Goal: Transaction & Acquisition: Purchase product/service

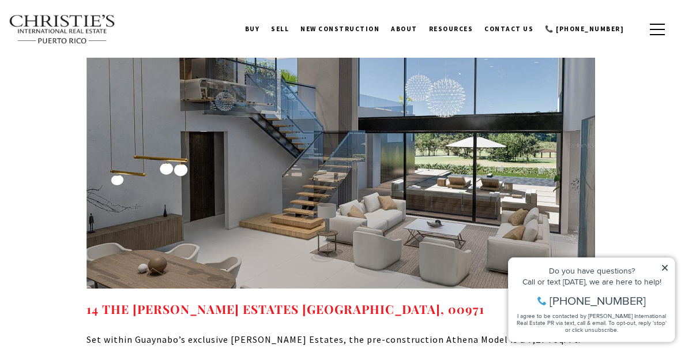
scroll to position [8113, 0]
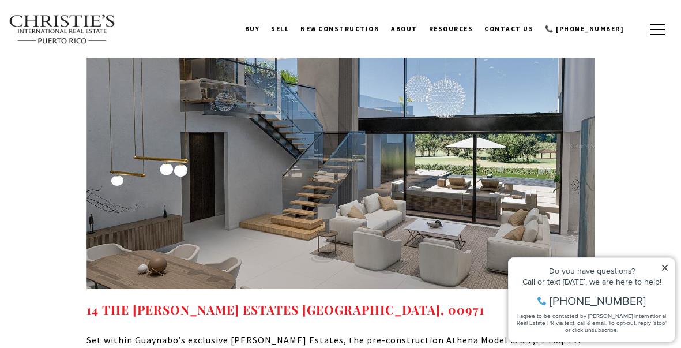
click at [266, 28] on link "BUY" at bounding box center [252, 28] width 27 height 29
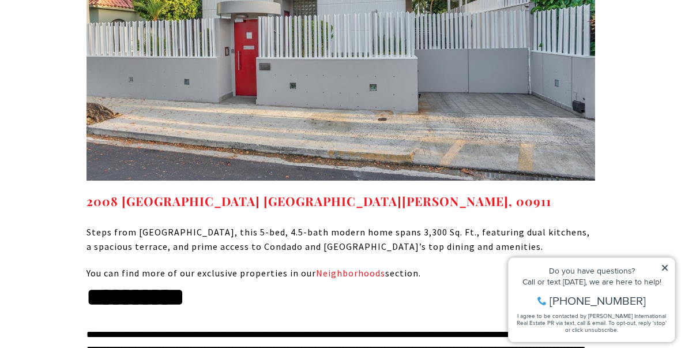
scroll to position [9049, 0]
click at [355, 267] on link "Neighborhoods" at bounding box center [350, 273] width 69 height 12
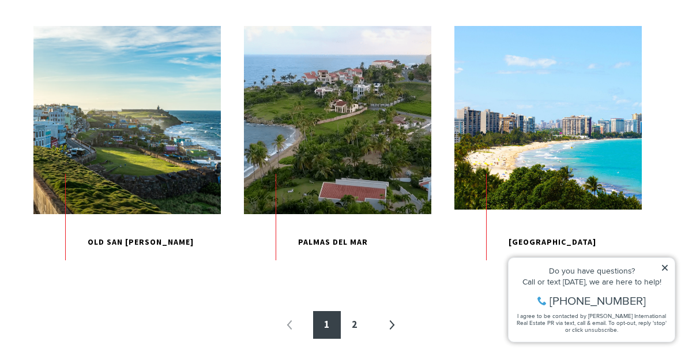
scroll to position [1231, 0]
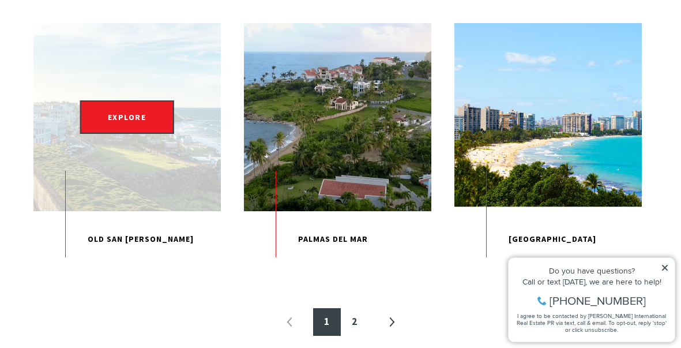
click at [124, 267] on p "Old San [PERSON_NAME]" at bounding box center [126, 239] width 187 height 56
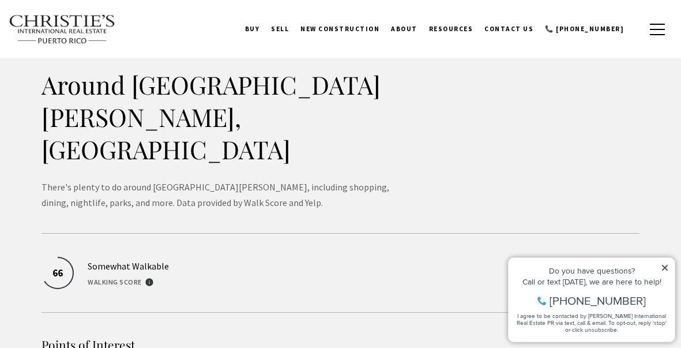
scroll to position [2479, 0]
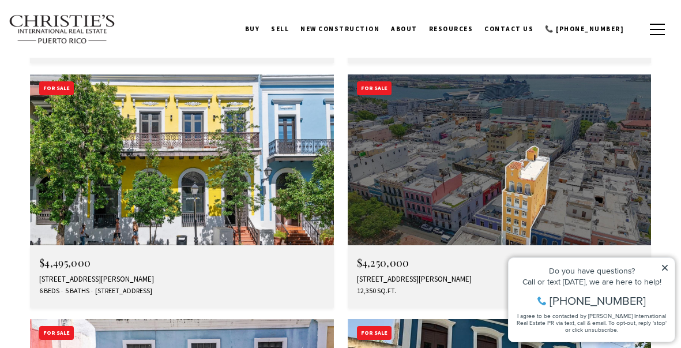
scroll to position [3813, 0]
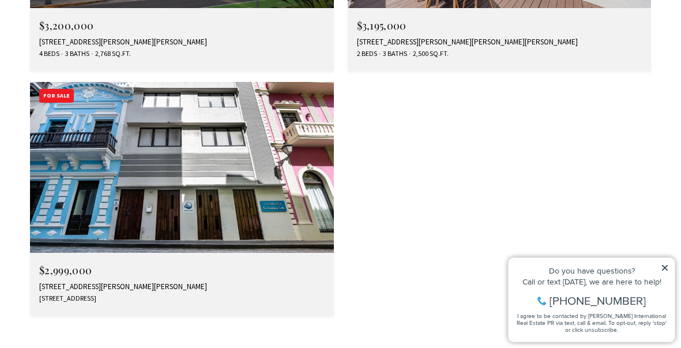
scroll to position [4561, 0]
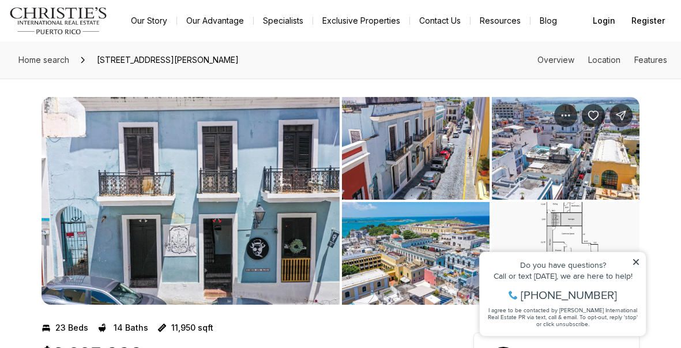
click at [288, 178] on img "View image gallery" at bounding box center [190, 200] width 298 height 207
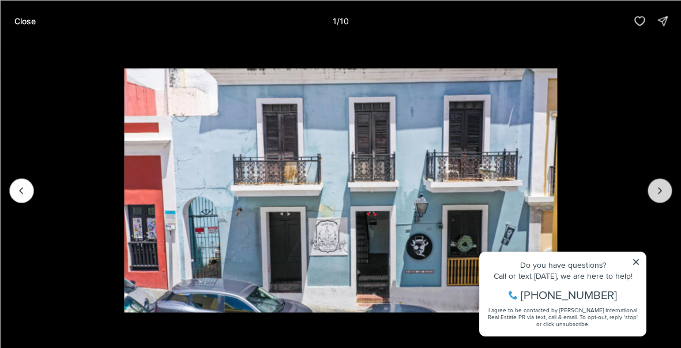
click at [666, 191] on button "Next slide" at bounding box center [659, 190] width 24 height 24
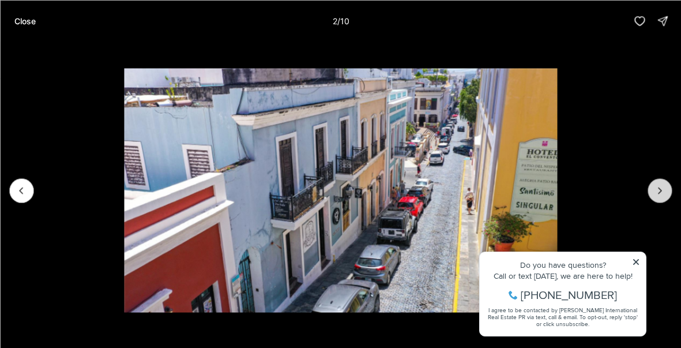
click at [666, 191] on button "Next slide" at bounding box center [659, 190] width 24 height 24
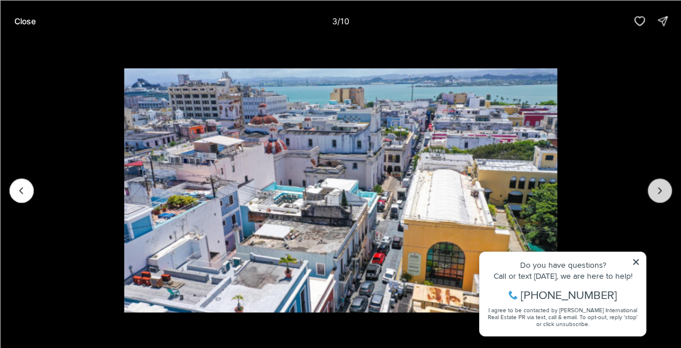
click at [666, 191] on button "Next slide" at bounding box center [659, 190] width 24 height 24
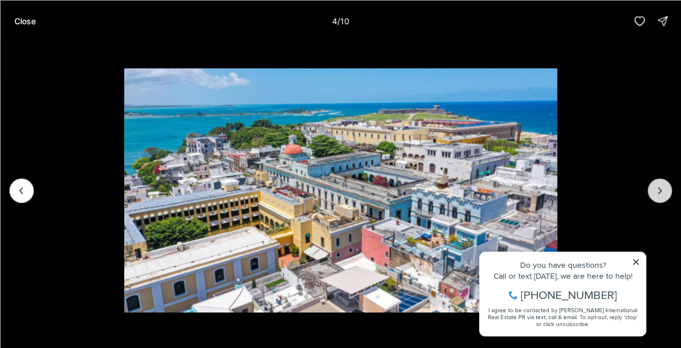
click at [666, 191] on button "Next slide" at bounding box center [659, 190] width 24 height 24
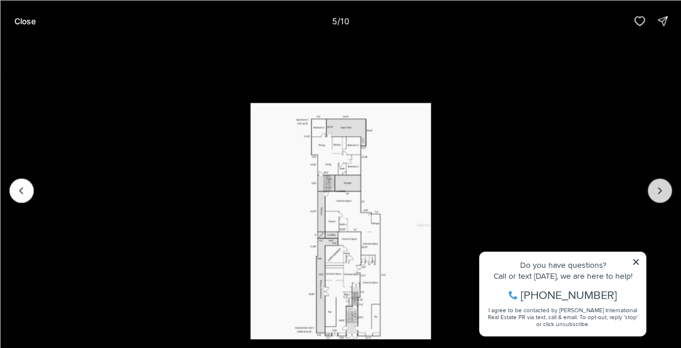
click at [666, 191] on button "Next slide" at bounding box center [659, 190] width 24 height 24
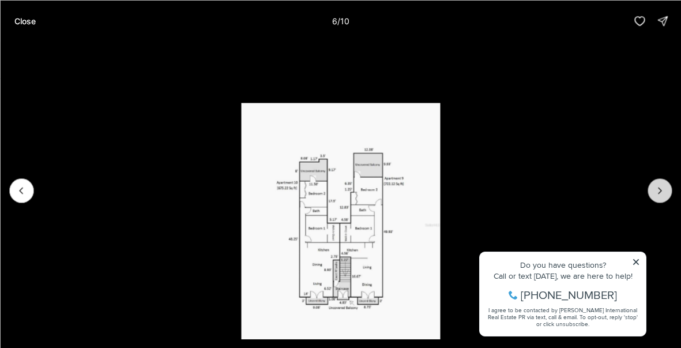
click at [666, 191] on button "Next slide" at bounding box center [659, 190] width 24 height 24
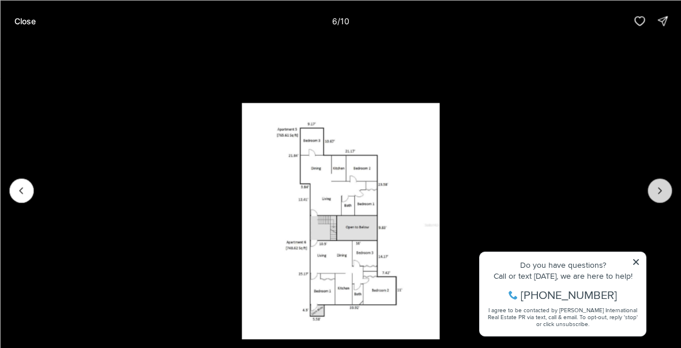
click at [666, 191] on button "Next slide" at bounding box center [659, 190] width 24 height 24
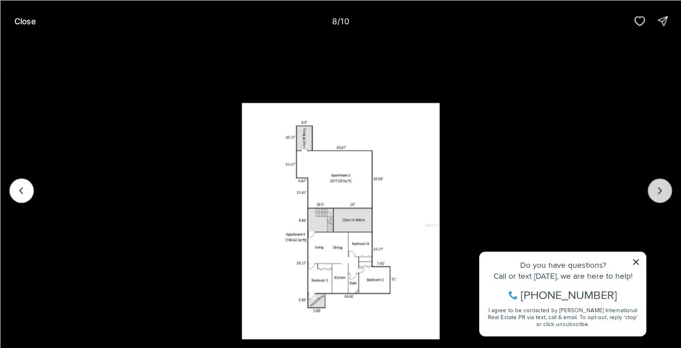
click at [666, 191] on button "Next slide" at bounding box center [659, 190] width 24 height 24
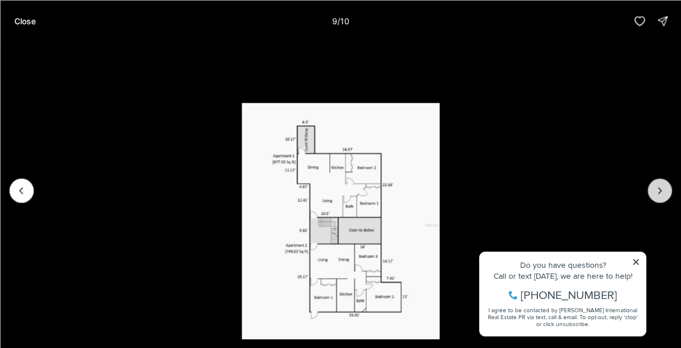
click at [666, 191] on button "Next slide" at bounding box center [659, 190] width 24 height 24
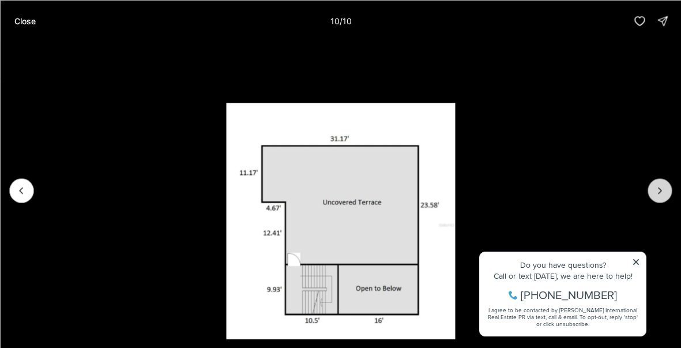
click at [666, 191] on div at bounding box center [659, 190] width 24 height 24
